Goal: Transaction & Acquisition: Purchase product/service

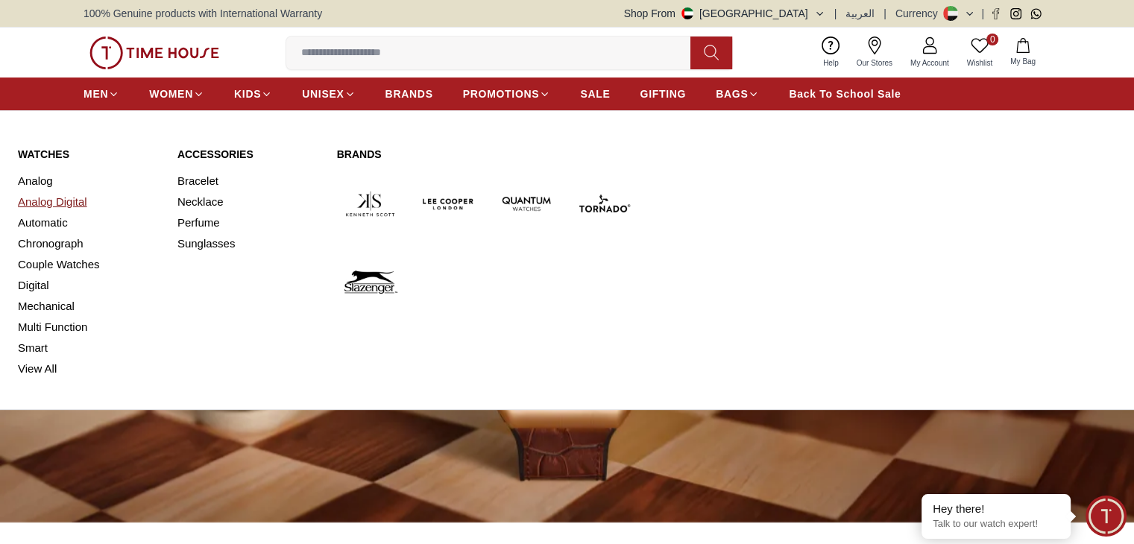
click at [45, 204] on link "Analog Digital" at bounding box center [89, 202] width 142 height 21
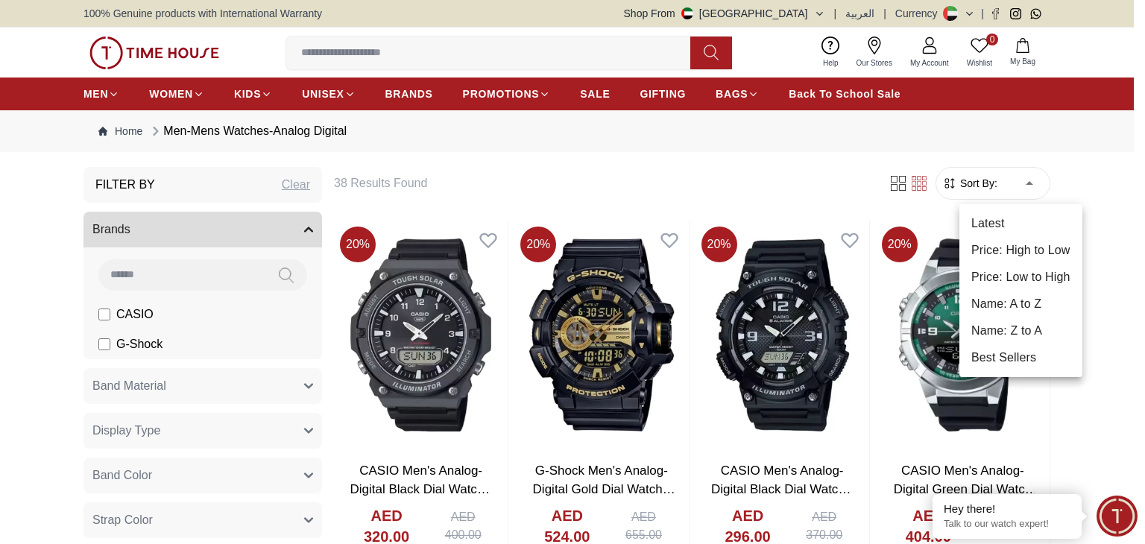
click at [1033, 279] on li "Price: Low to High" at bounding box center [1021, 277] width 123 height 27
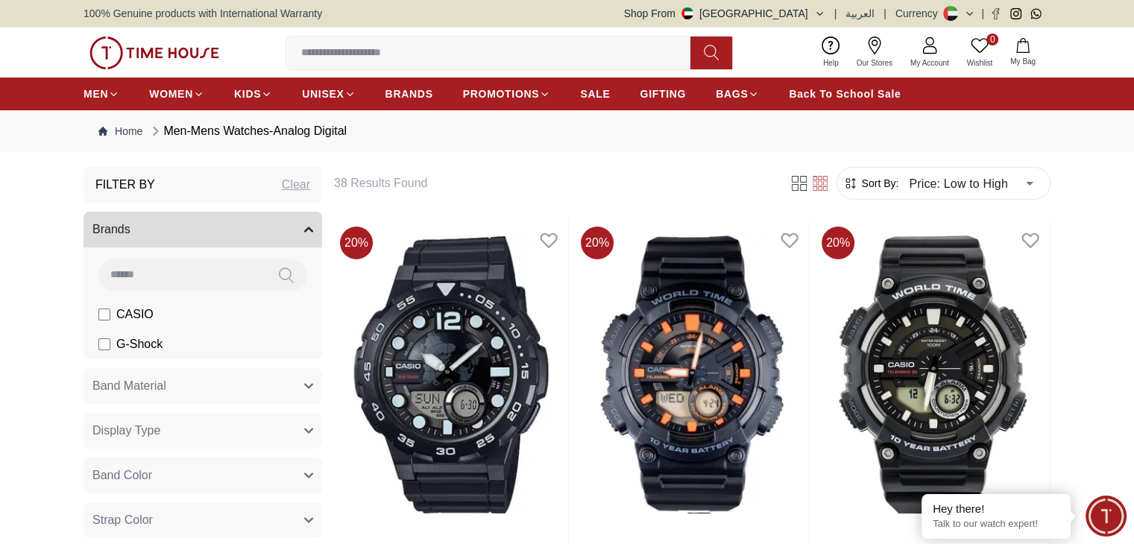
click at [304, 183] on div "Clear" at bounding box center [296, 185] width 28 height 18
type input "******"
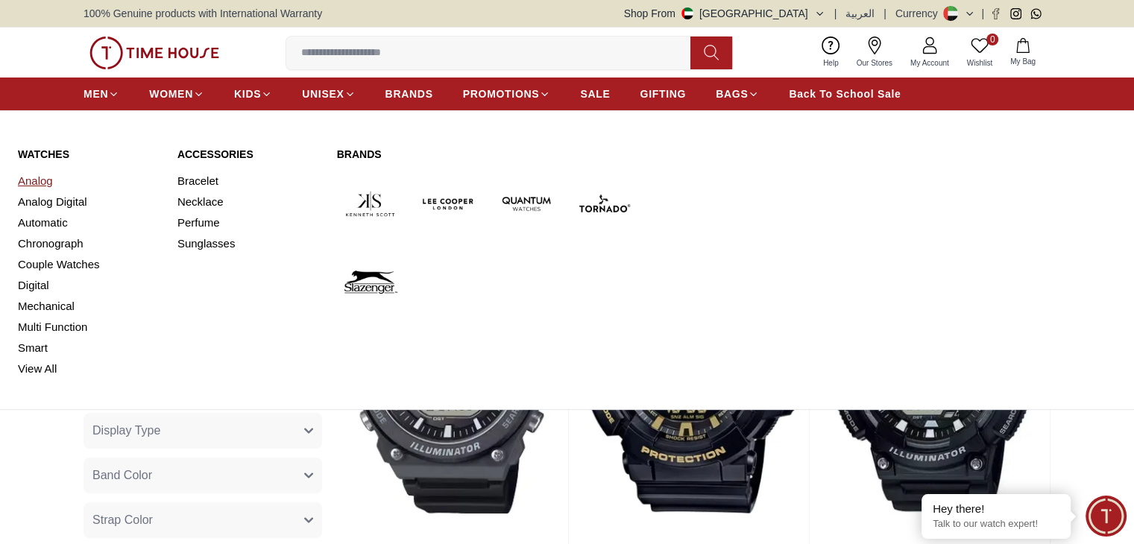
click at [41, 183] on link "Analog" at bounding box center [89, 181] width 142 height 21
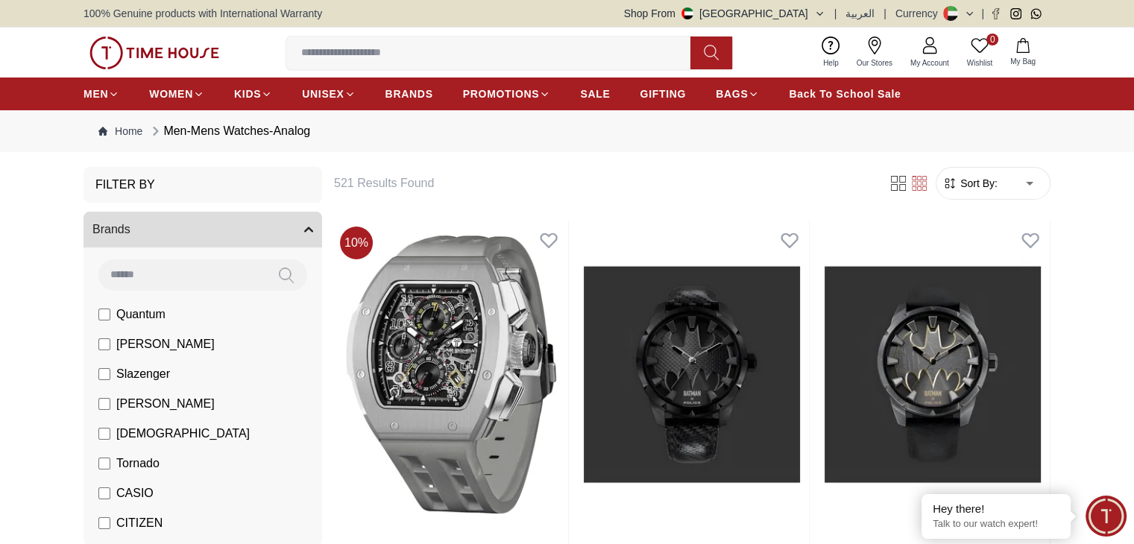
click at [978, 187] on span "Sort By:" at bounding box center [977, 183] width 40 height 15
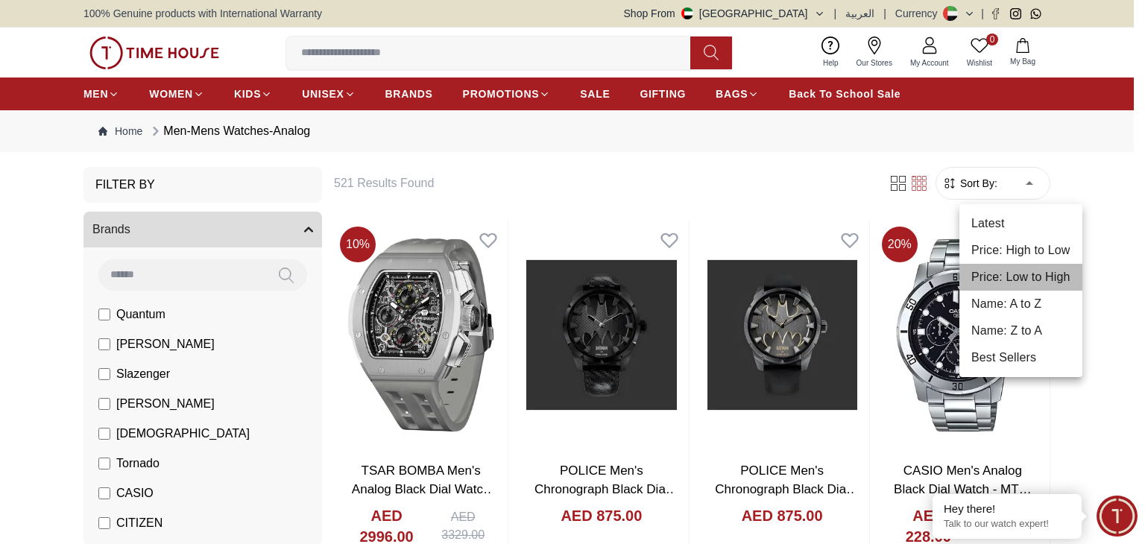
click at [1022, 271] on li "Price: Low to High" at bounding box center [1021, 277] width 123 height 27
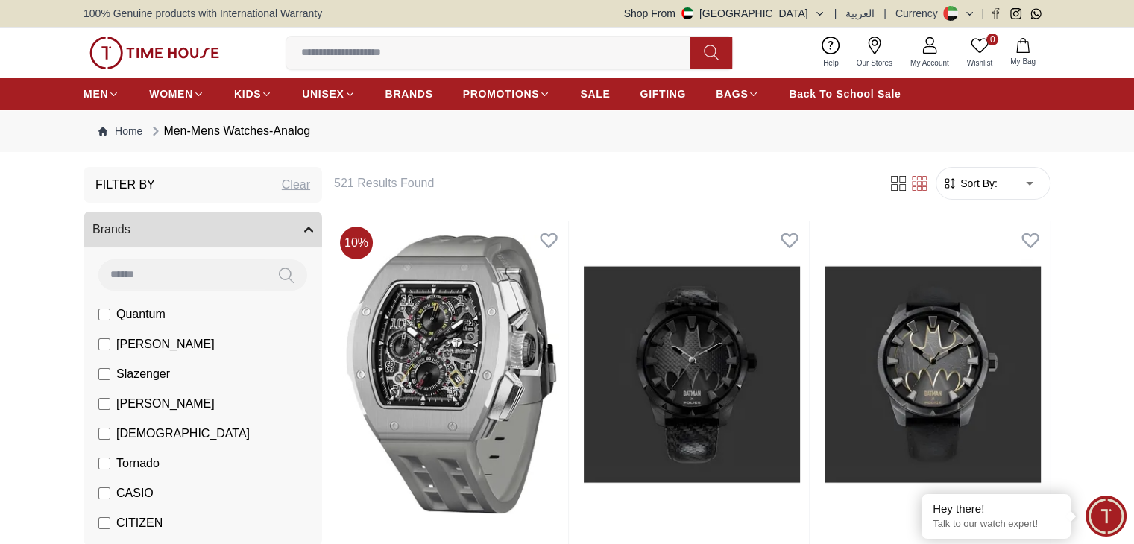
type input "*"
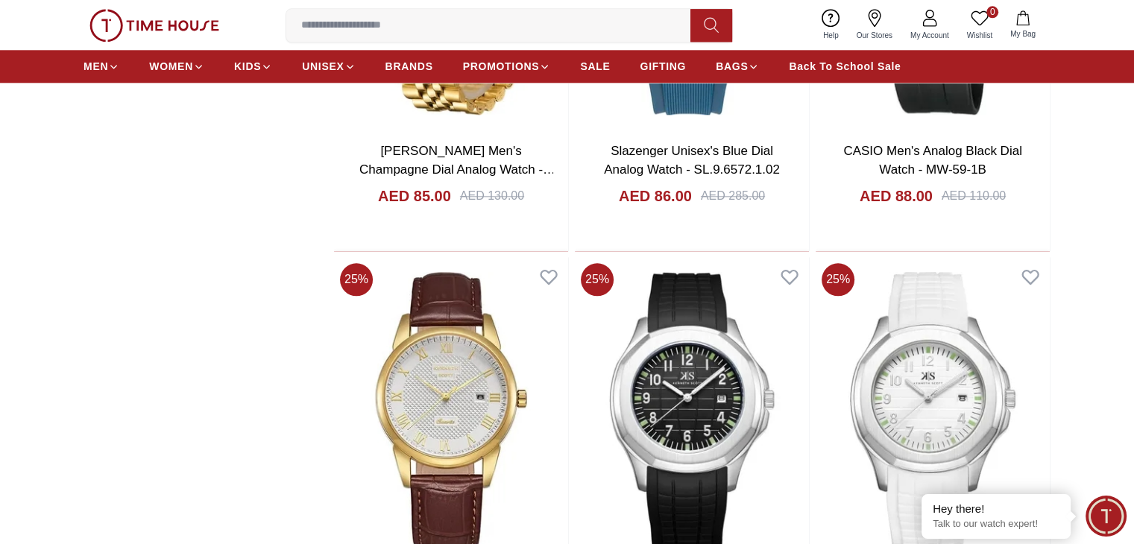
scroll to position [1715, 0]
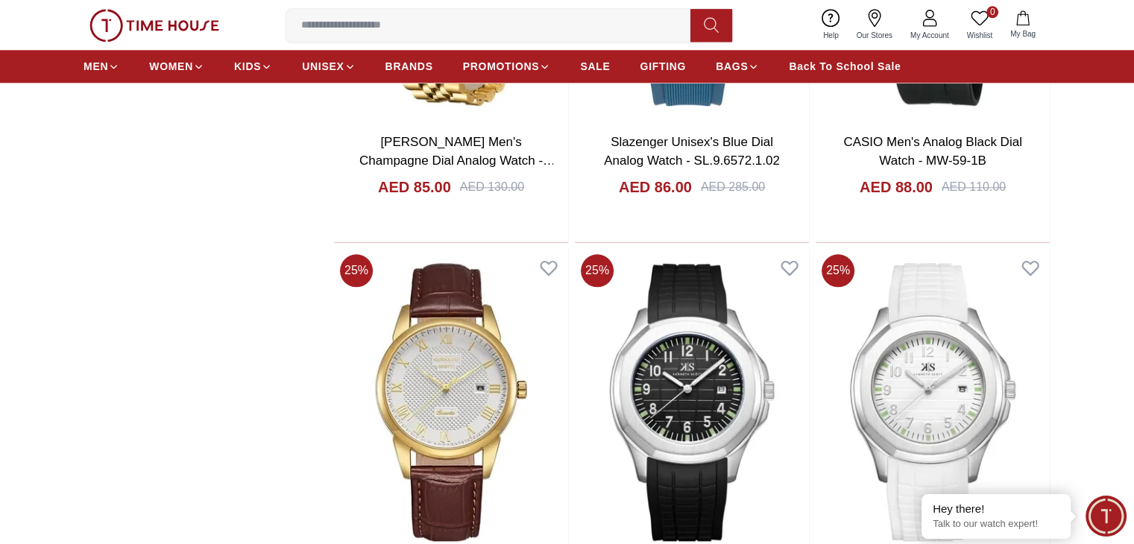
scroll to position [1864, 0]
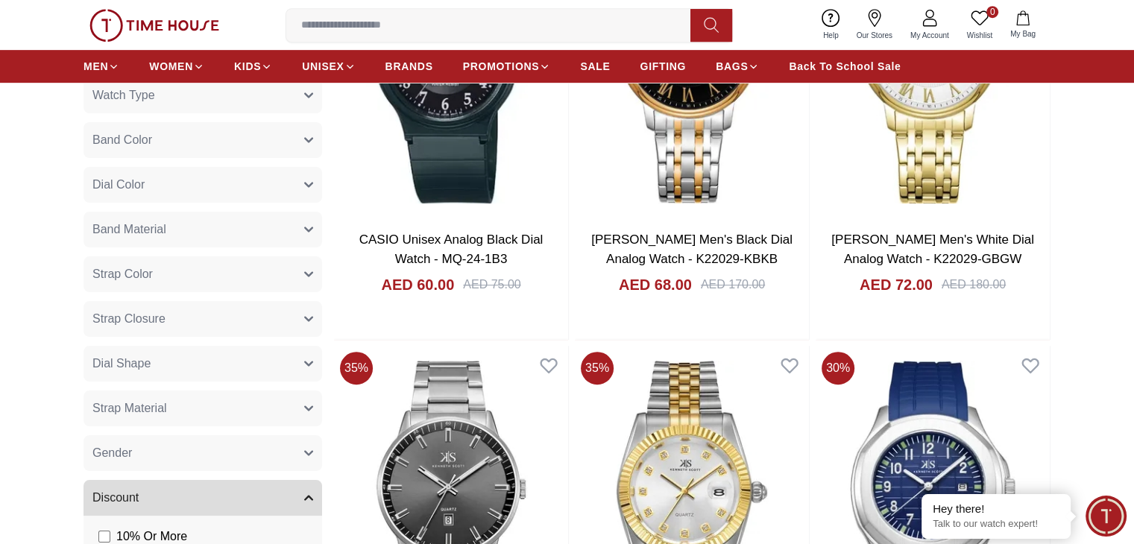
scroll to position [671, 0]
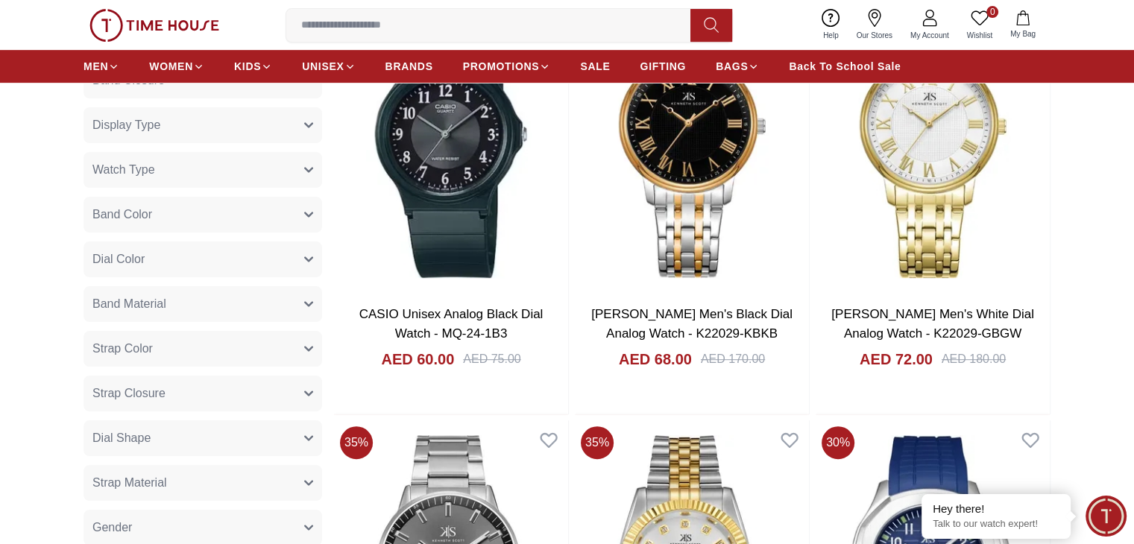
drag, startPoint x: 635, startPoint y: 266, endPoint x: 1104, endPoint y: 169, distance: 479.1
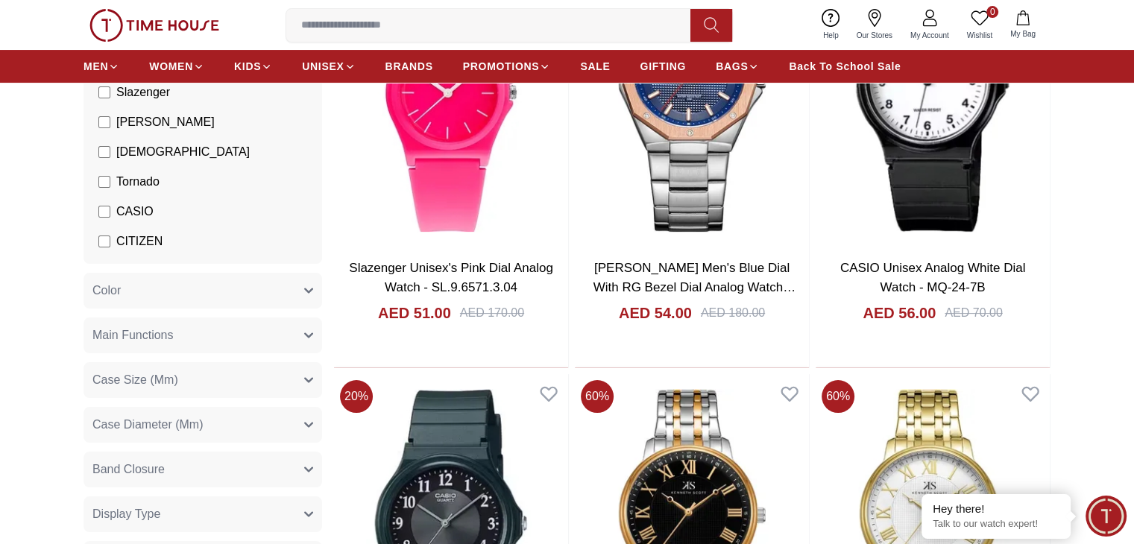
scroll to position [447, 0]
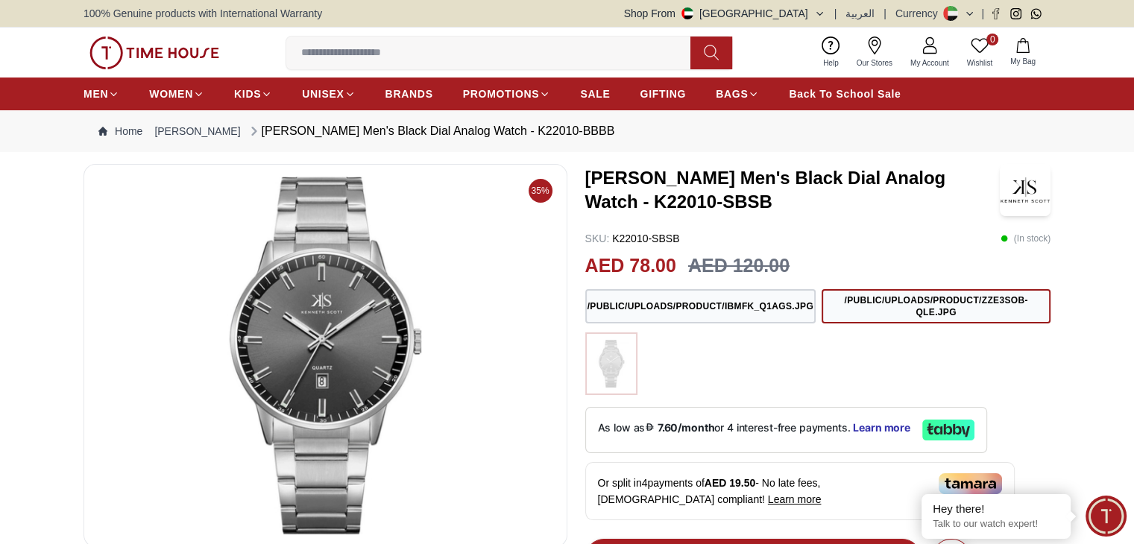
scroll to position [149, 0]
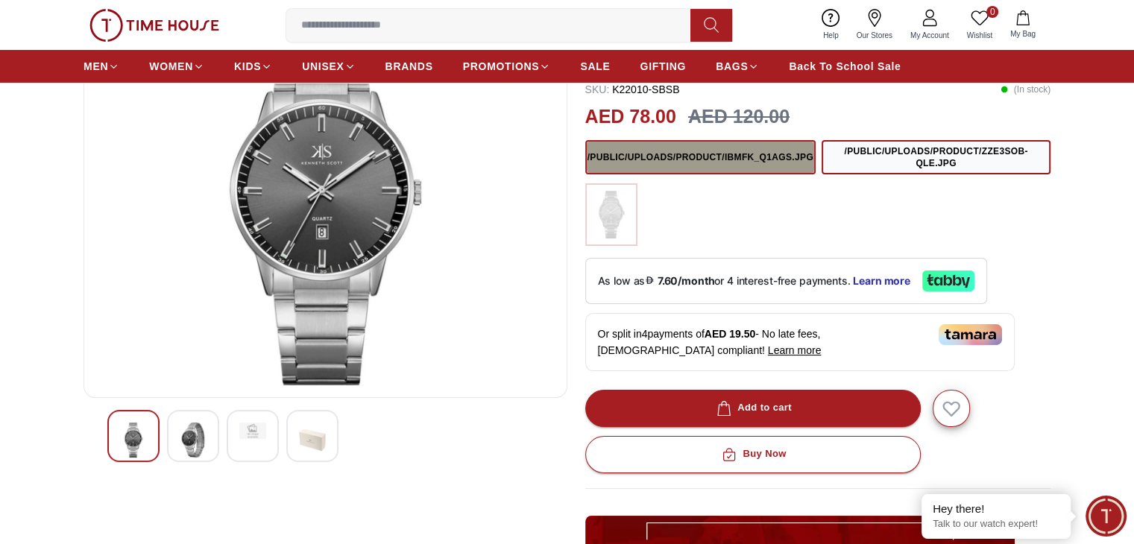
click at [734, 171] on button "/public/uploads/product/IBmFk_Q1AGS.jpg" at bounding box center [700, 157] width 230 height 34
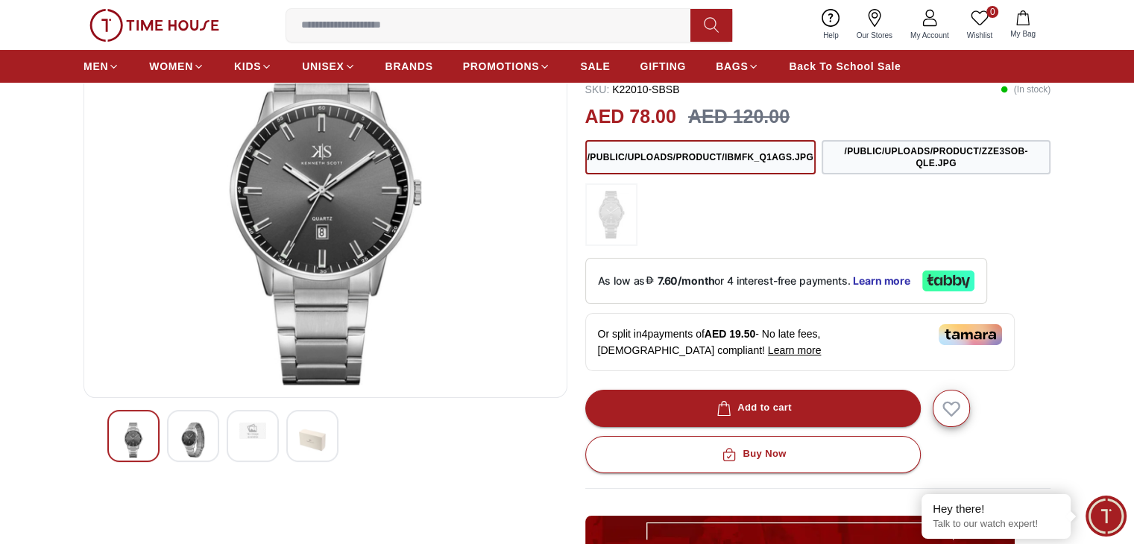
click at [197, 452] on img at bounding box center [193, 440] width 27 height 35
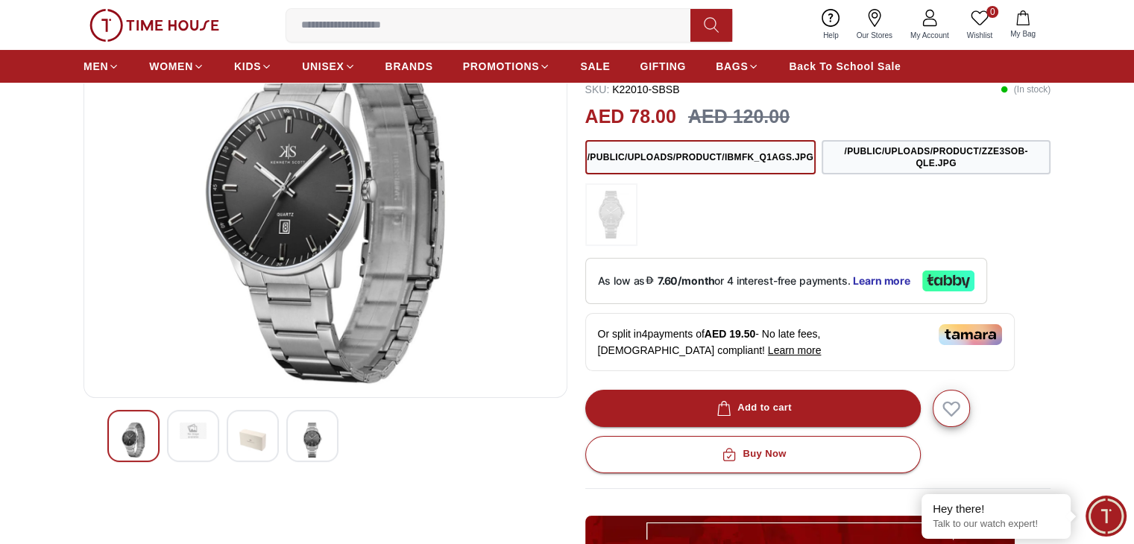
click at [245, 443] on img at bounding box center [252, 440] width 27 height 35
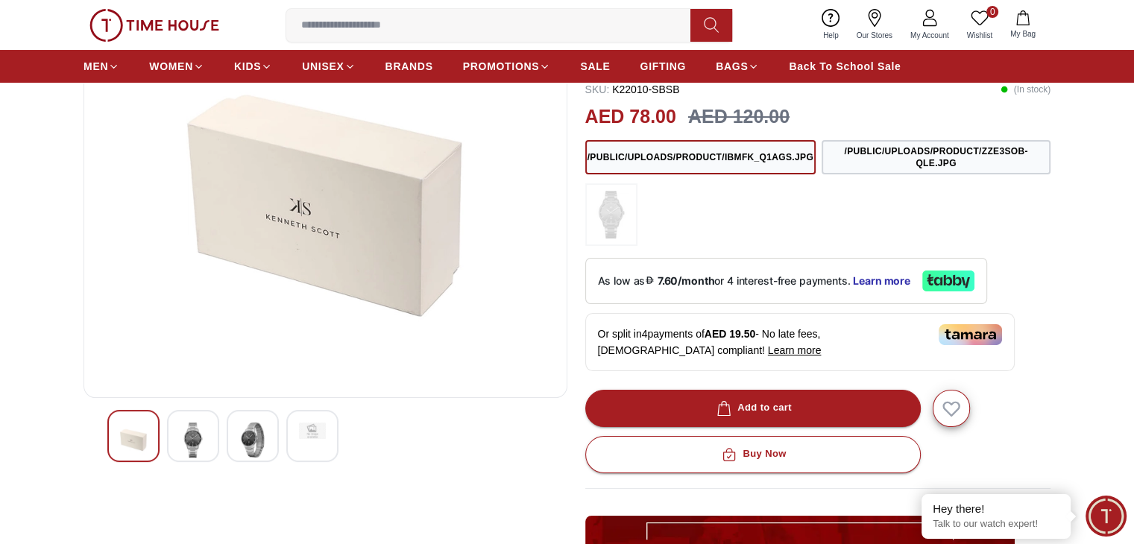
click at [273, 441] on div at bounding box center [253, 436] width 52 height 52
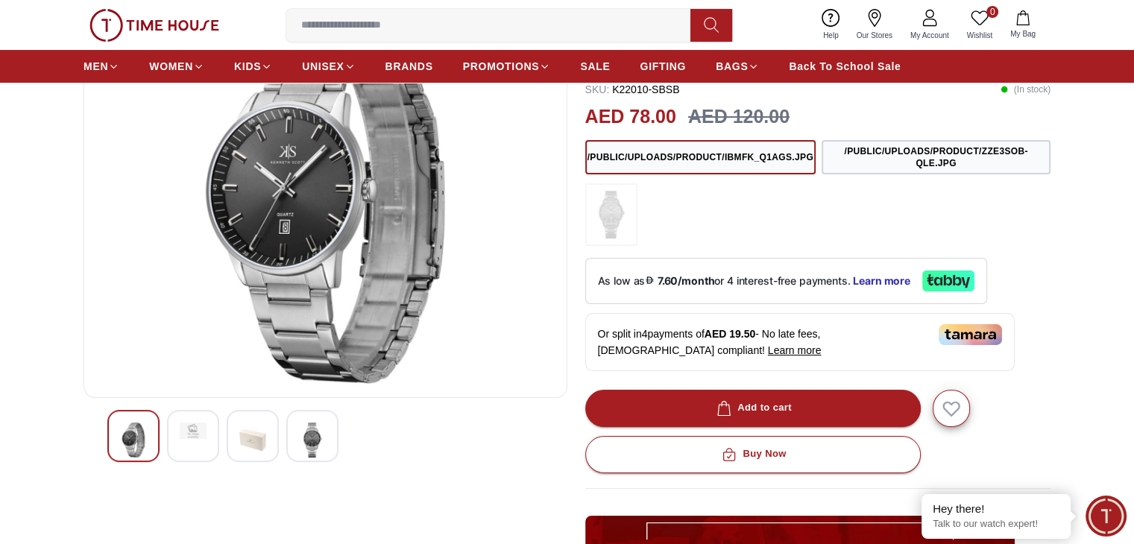
click at [269, 439] on div at bounding box center [253, 436] width 52 height 52
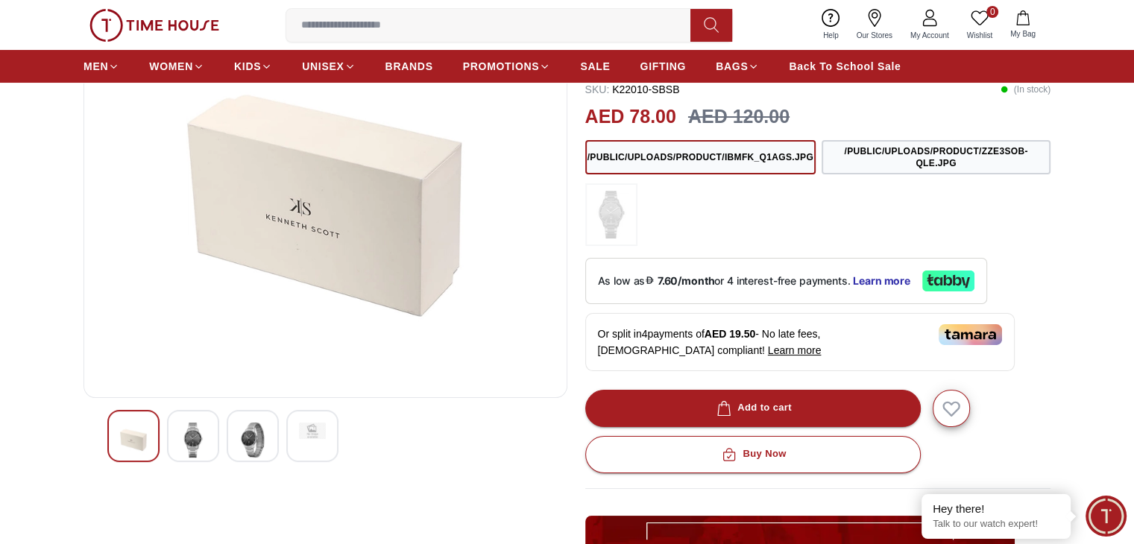
click at [304, 437] on img at bounding box center [312, 431] width 27 height 16
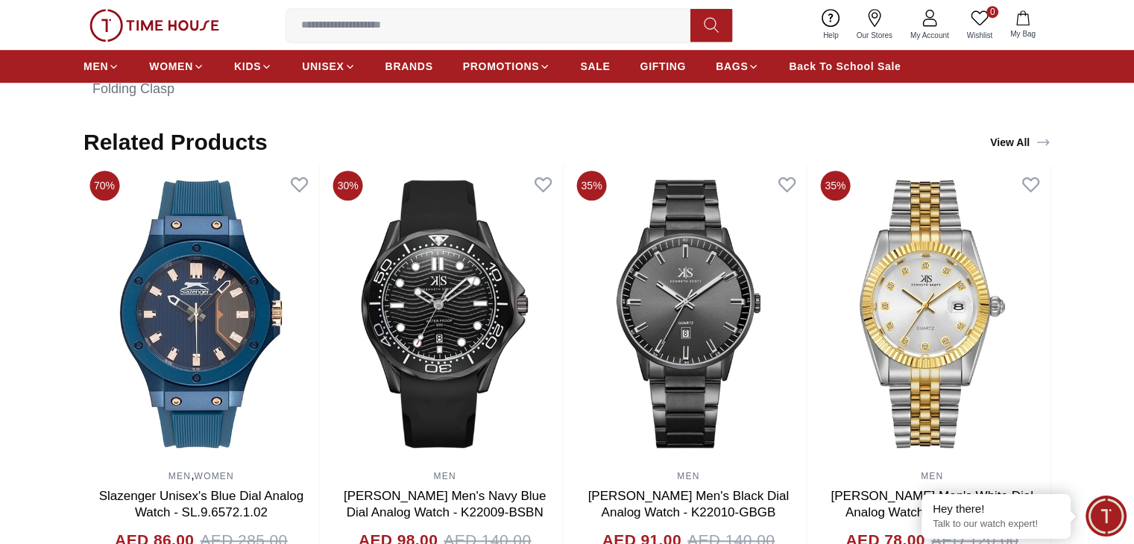
scroll to position [1044, 0]
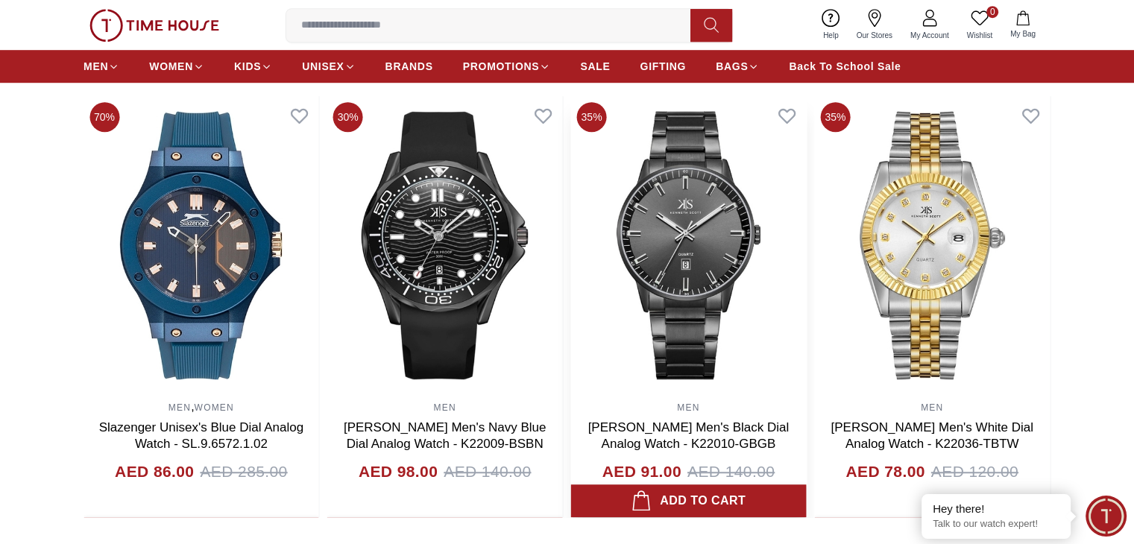
click at [714, 284] on img at bounding box center [689, 245] width 236 height 298
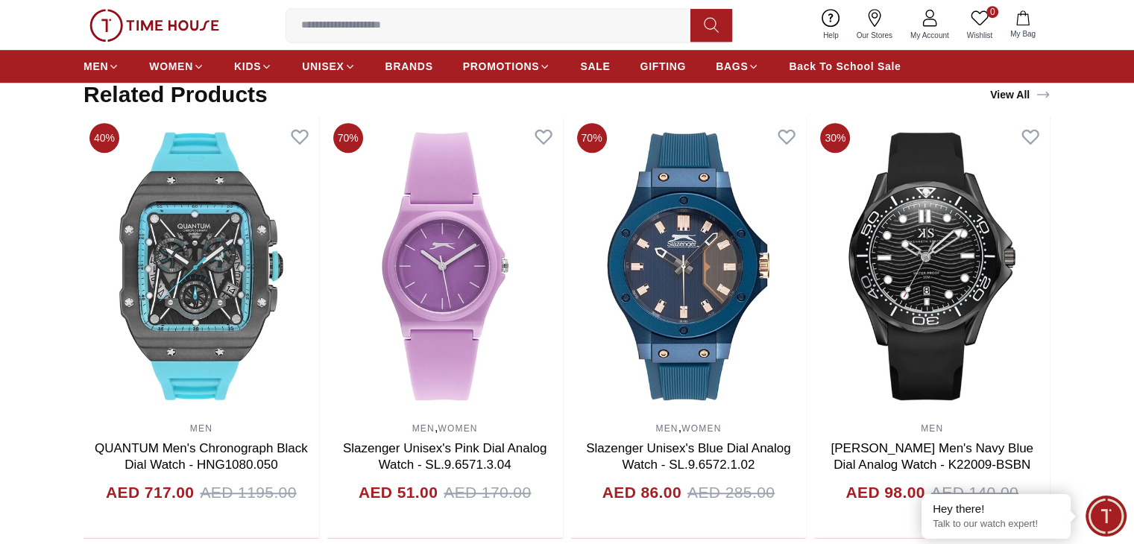
scroll to position [1044, 0]
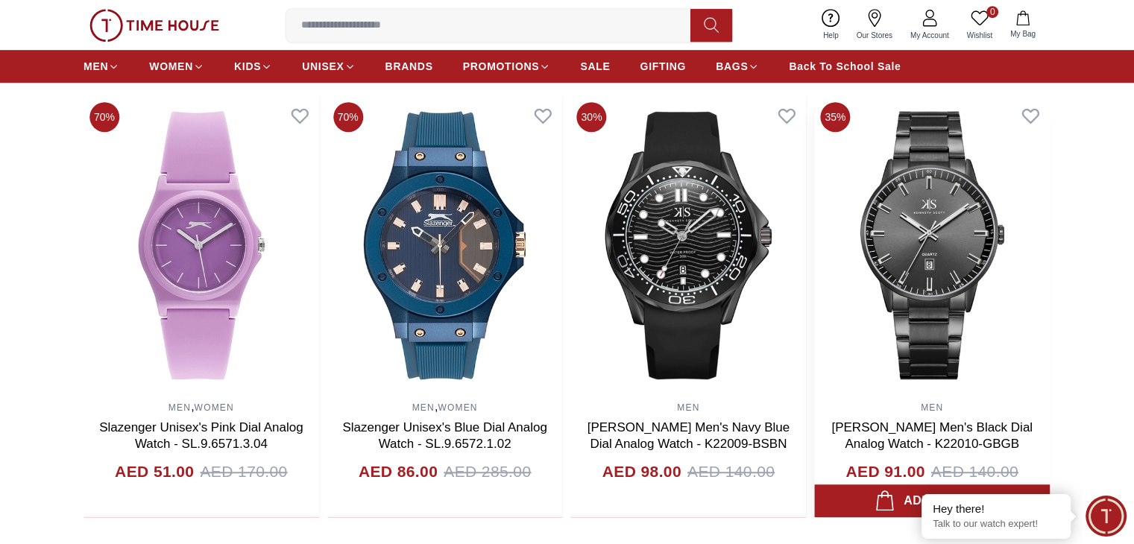
click at [927, 320] on img at bounding box center [932, 245] width 236 height 298
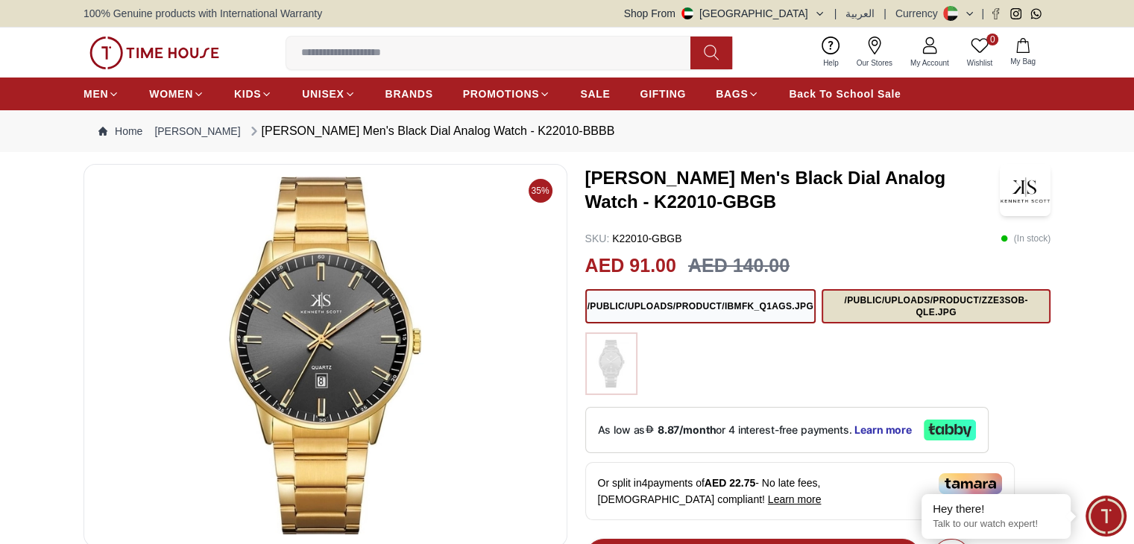
click at [973, 305] on button "/public/uploads/product/zze3SOb-QLE.jpg" at bounding box center [936, 306] width 229 height 34
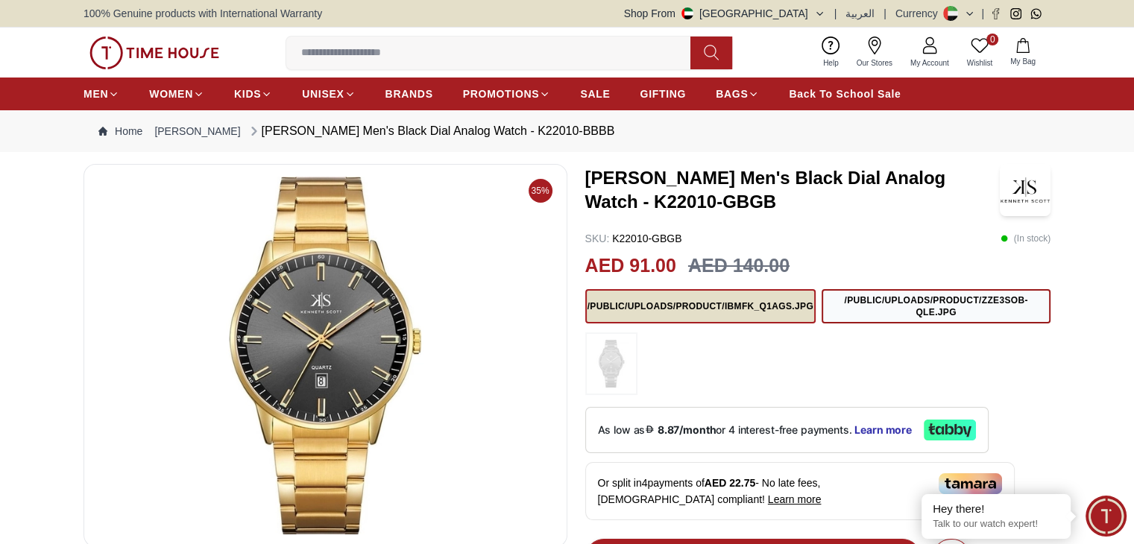
click at [705, 311] on button "/public/uploads/product/IBmFk_Q1AGS.jpg" at bounding box center [700, 306] width 230 height 34
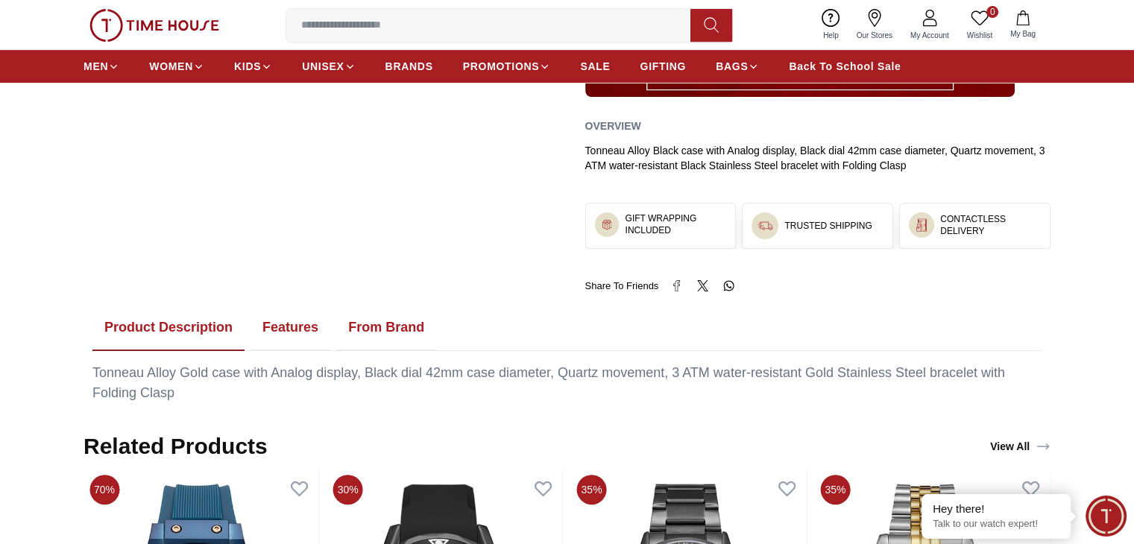
scroll to position [820, 0]
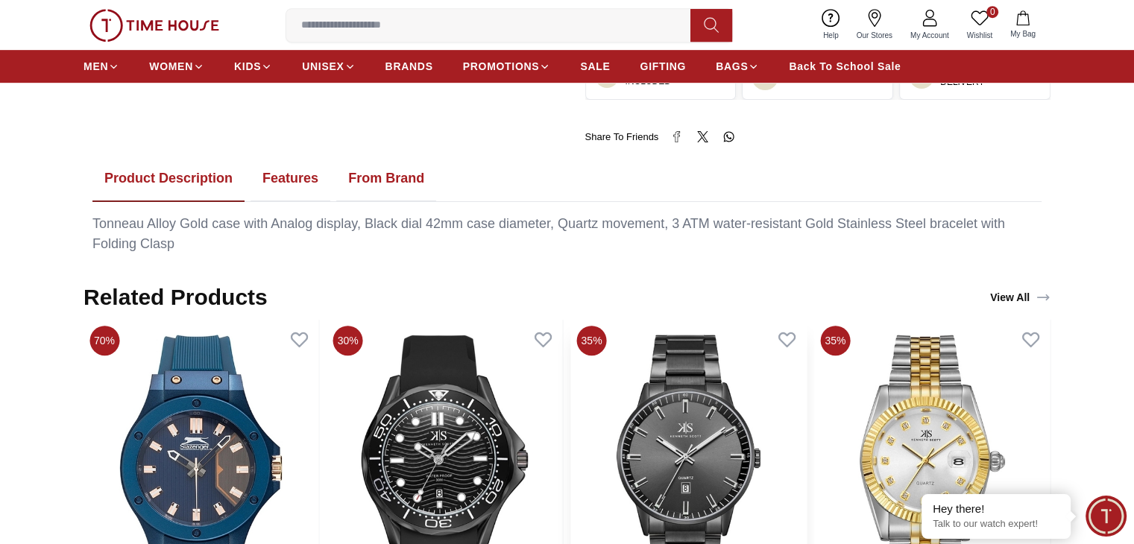
click at [692, 389] on img at bounding box center [689, 469] width 236 height 298
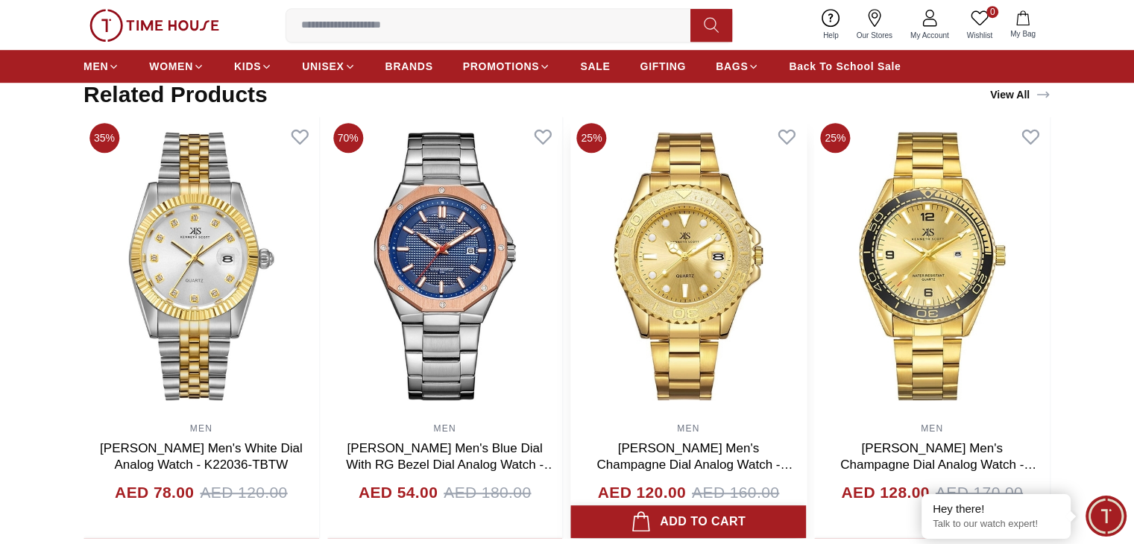
scroll to position [878, 0]
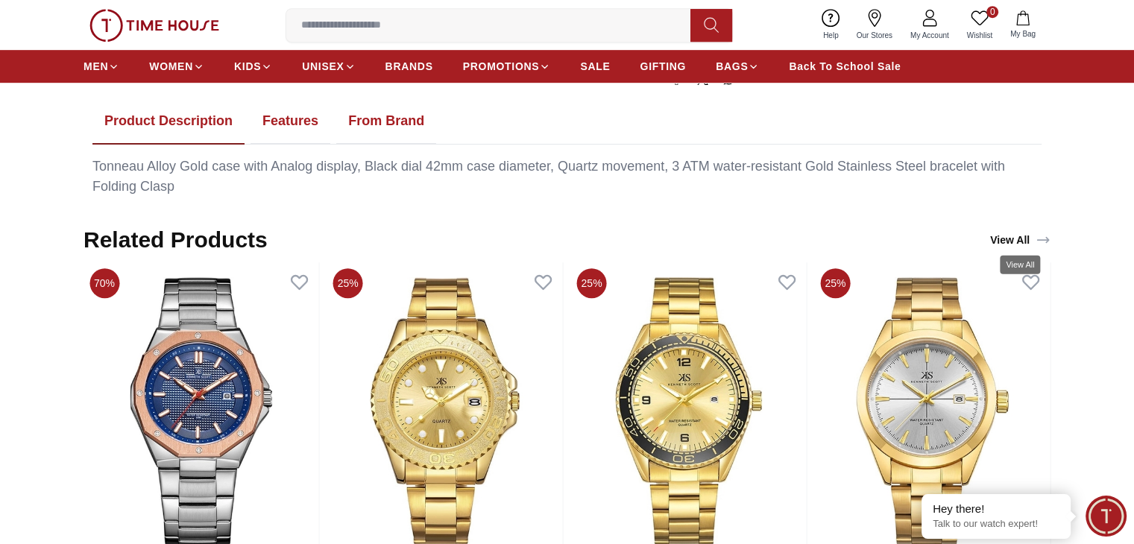
click at [1016, 236] on link "View All" at bounding box center [1020, 240] width 66 height 21
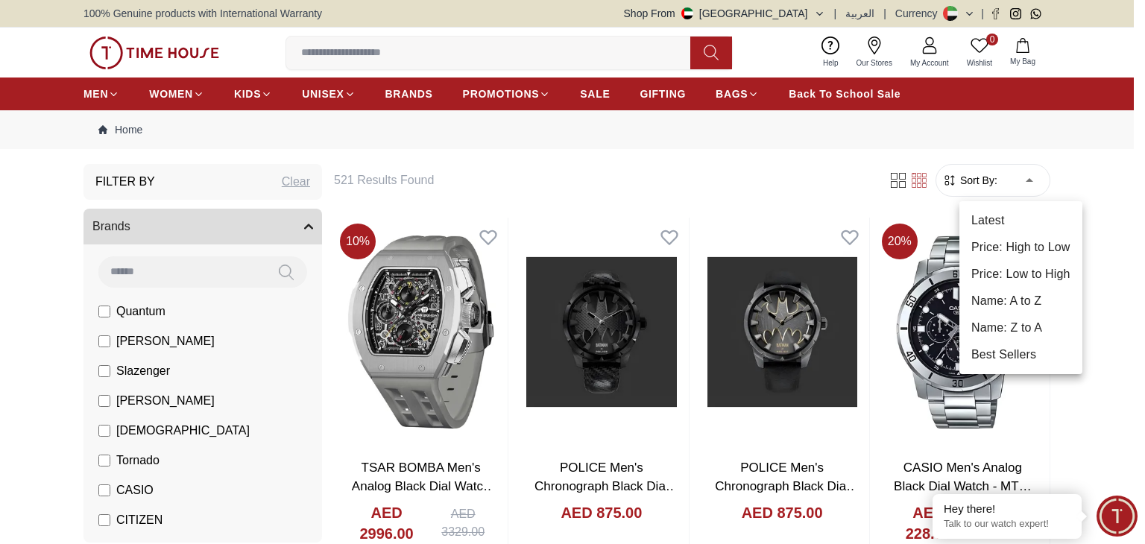
click at [1024, 276] on li "Price: Low to High" at bounding box center [1021, 274] width 123 height 27
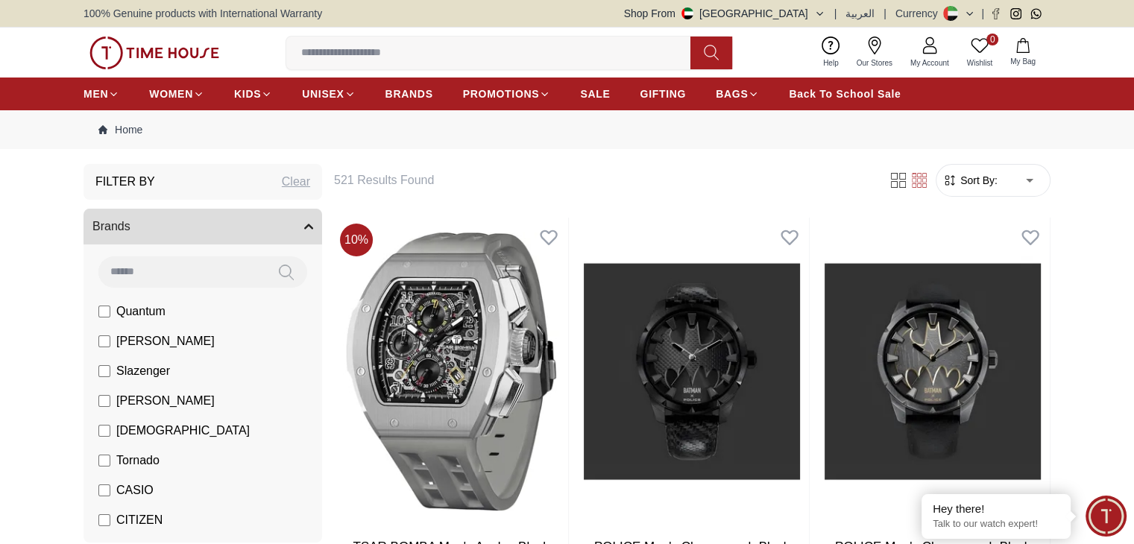
type input "*"
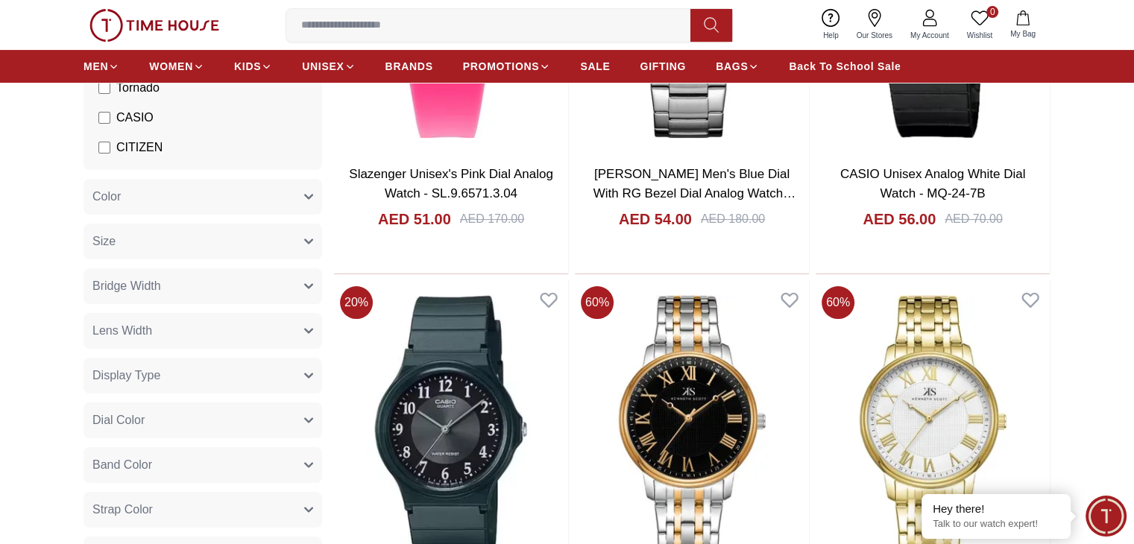
scroll to position [522, 0]
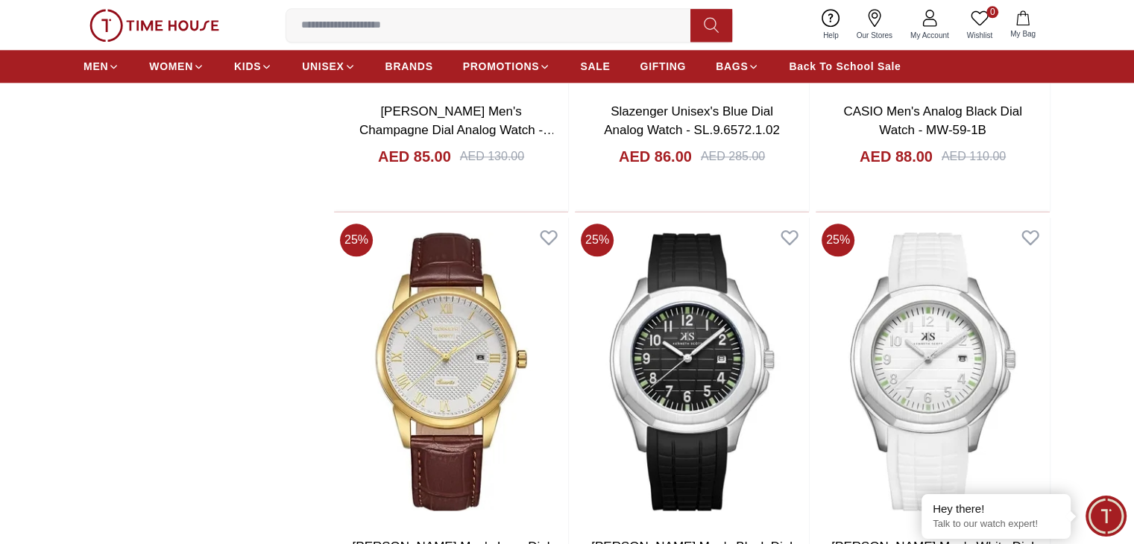
scroll to position [1864, 0]
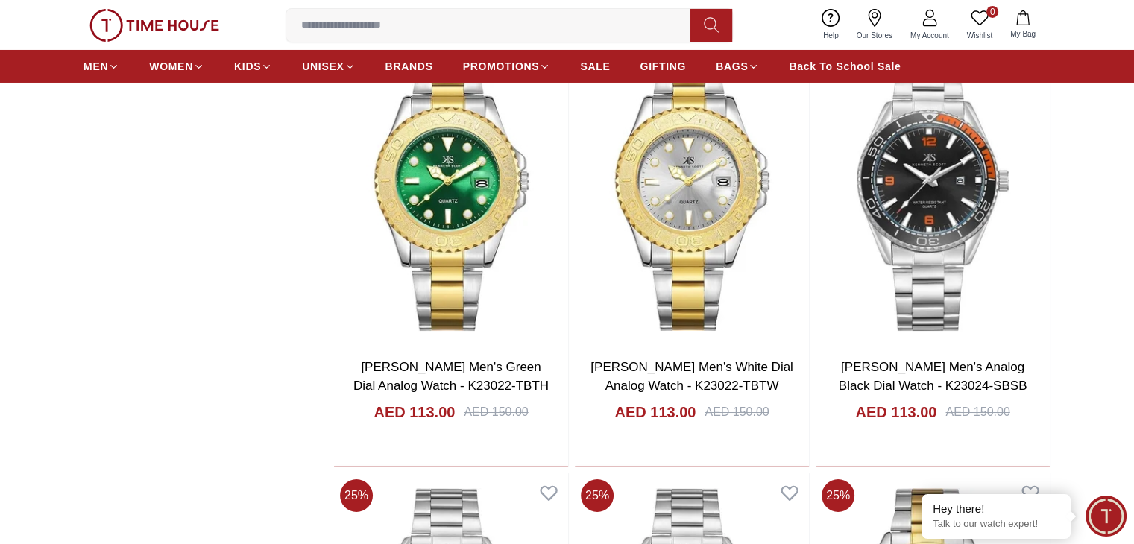
scroll to position [5443, 0]
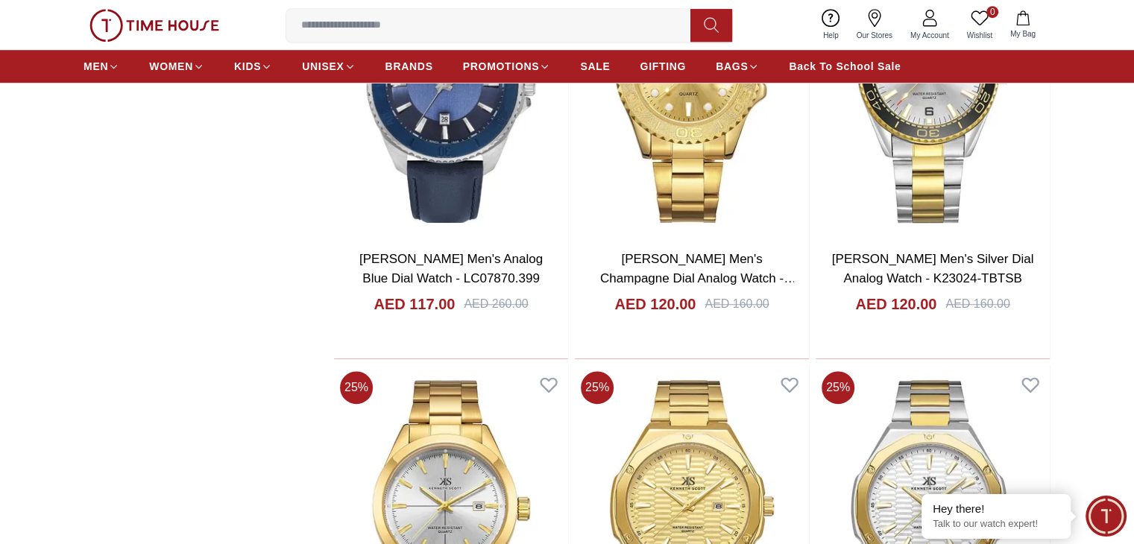
scroll to position [6860, 0]
